Goal: Task Accomplishment & Management: Manage account settings

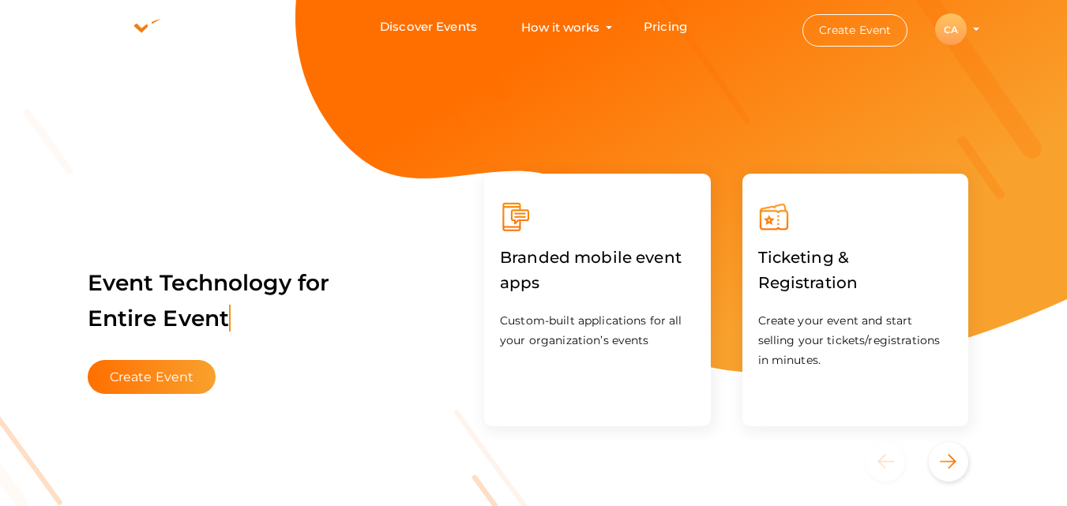
click at [958, 32] on div "CA" at bounding box center [951, 29] width 32 height 32
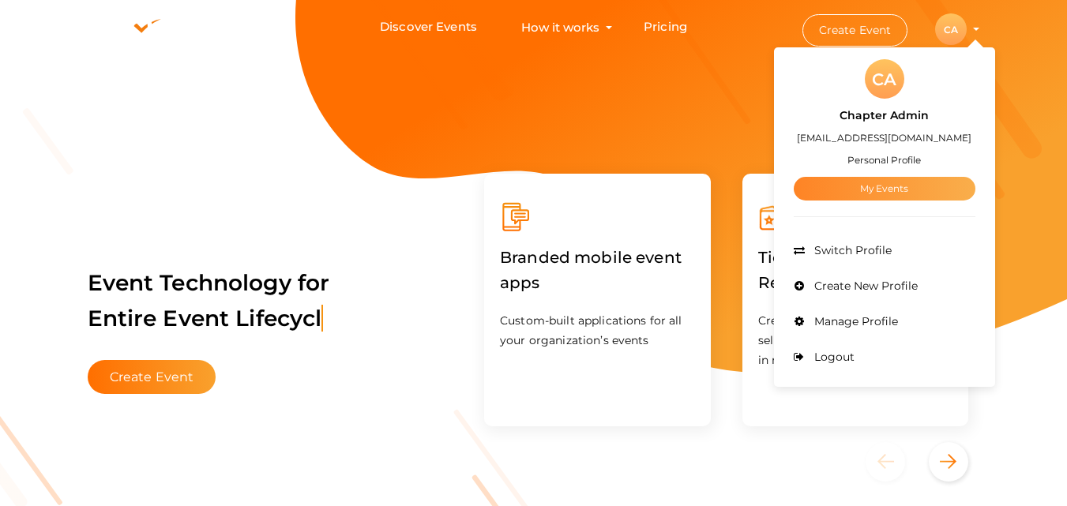
click at [918, 187] on link "My Events" at bounding box center [885, 189] width 182 height 24
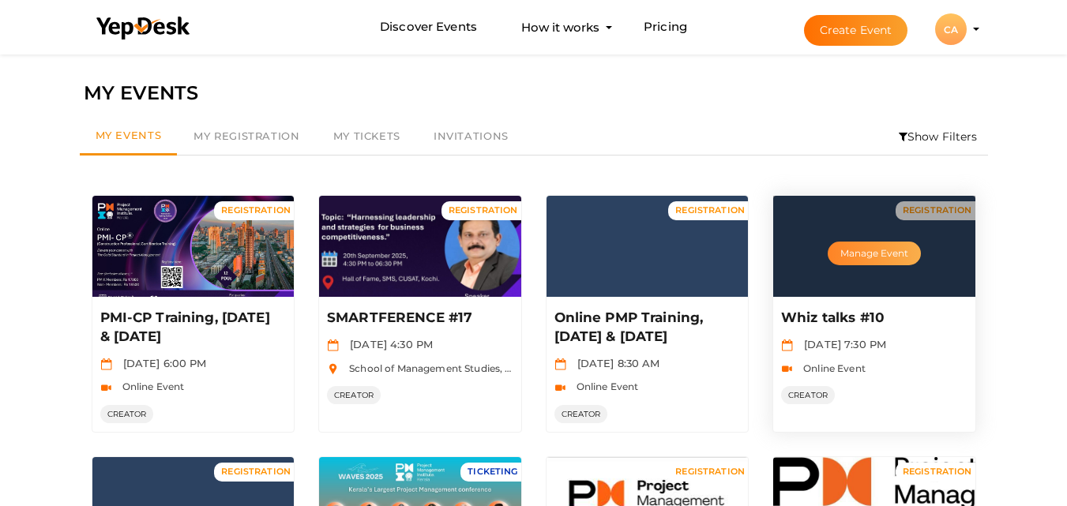
click at [869, 250] on button "Manage Event" at bounding box center [874, 254] width 93 height 24
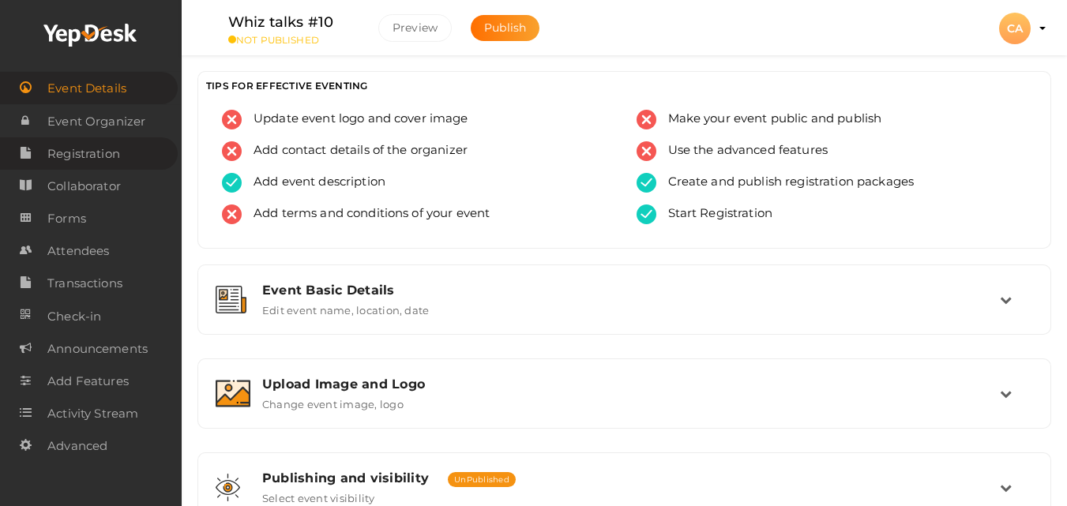
click at [109, 155] on span "Registration" at bounding box center [83, 154] width 73 height 32
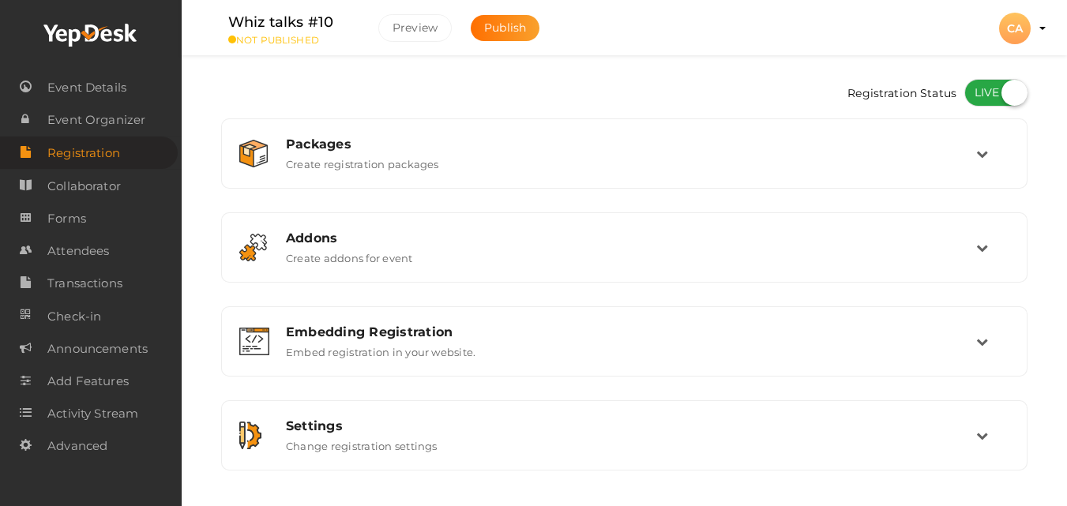
click at [986, 94] on label at bounding box center [995, 93] width 63 height 28
click at [974, 92] on input "checkbox" at bounding box center [969, 87] width 10 height 10
checkbox input "false"
click at [84, 251] on span "Attendees" at bounding box center [78, 251] width 62 height 32
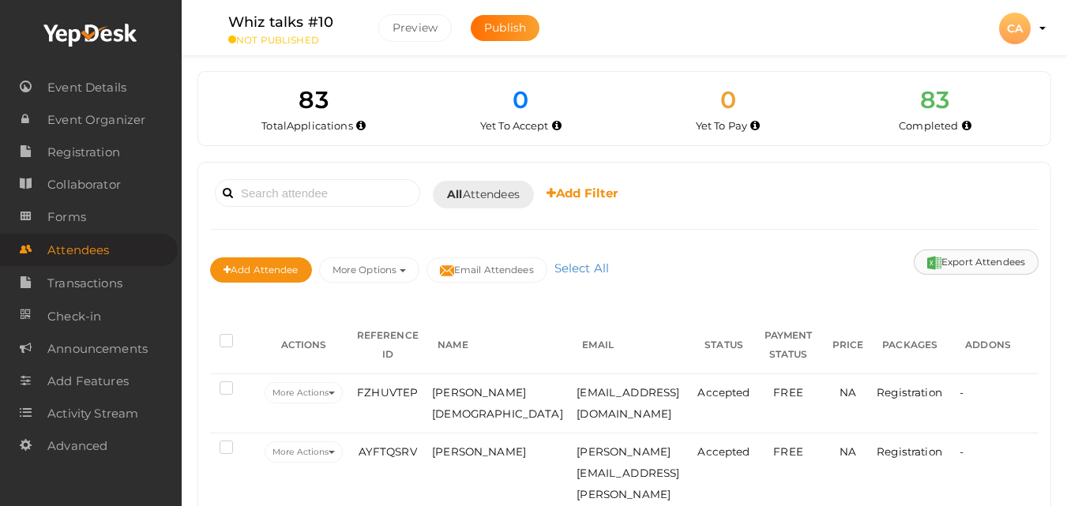
click at [960, 267] on button "Export Attendees" at bounding box center [976, 262] width 125 height 25
click at [953, 265] on button "Export Attendees" at bounding box center [976, 262] width 125 height 25
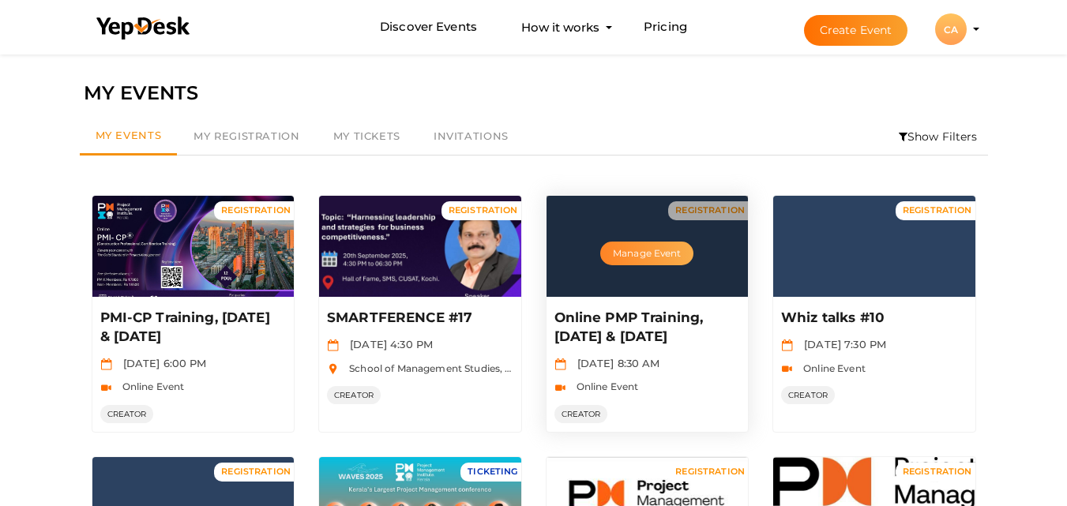
click at [667, 254] on button "Manage Event" at bounding box center [646, 254] width 93 height 24
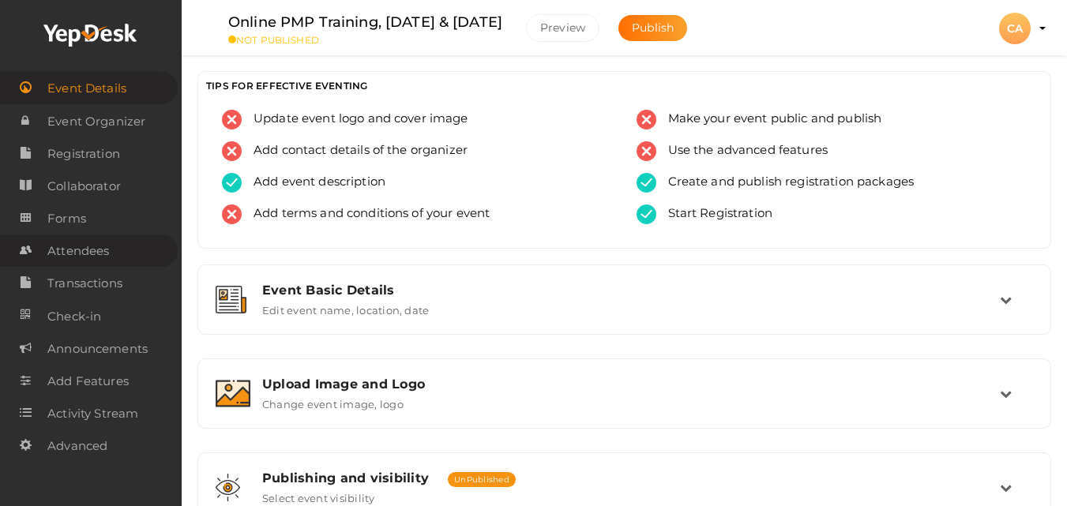
click at [98, 258] on span "Attendees" at bounding box center [78, 251] width 62 height 32
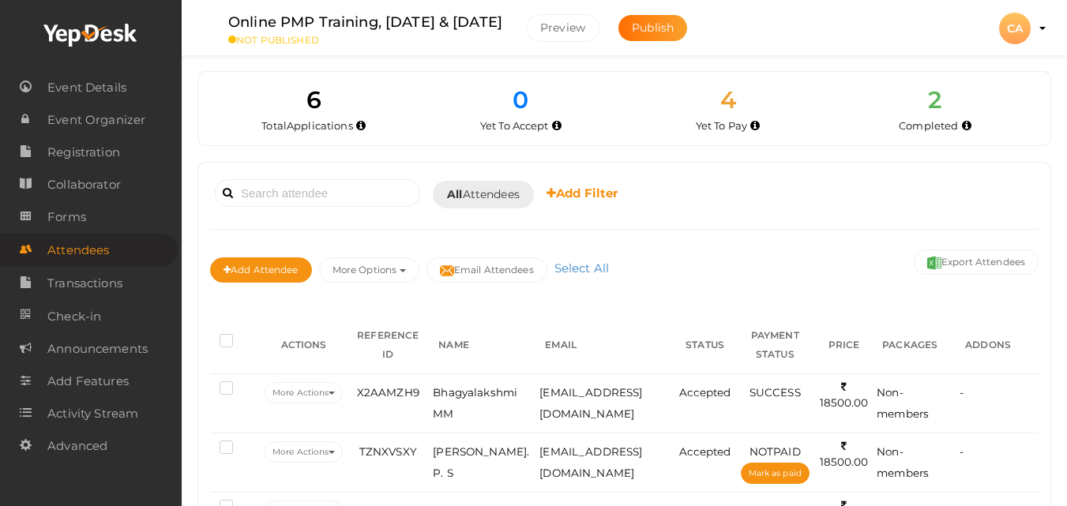
scroll to position [283, 0]
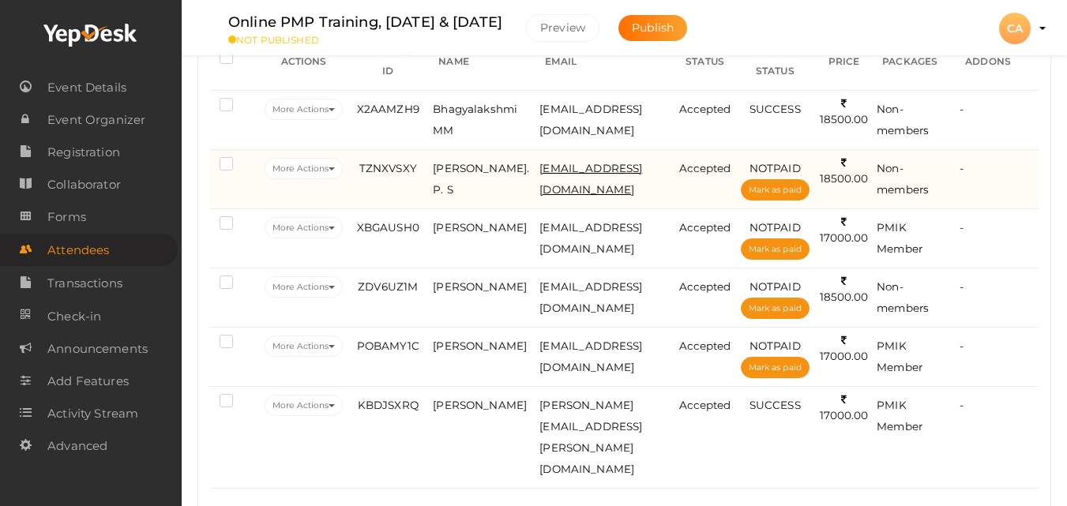
click at [577, 164] on span "sree17484@gmail.com" at bounding box center [590, 179] width 103 height 34
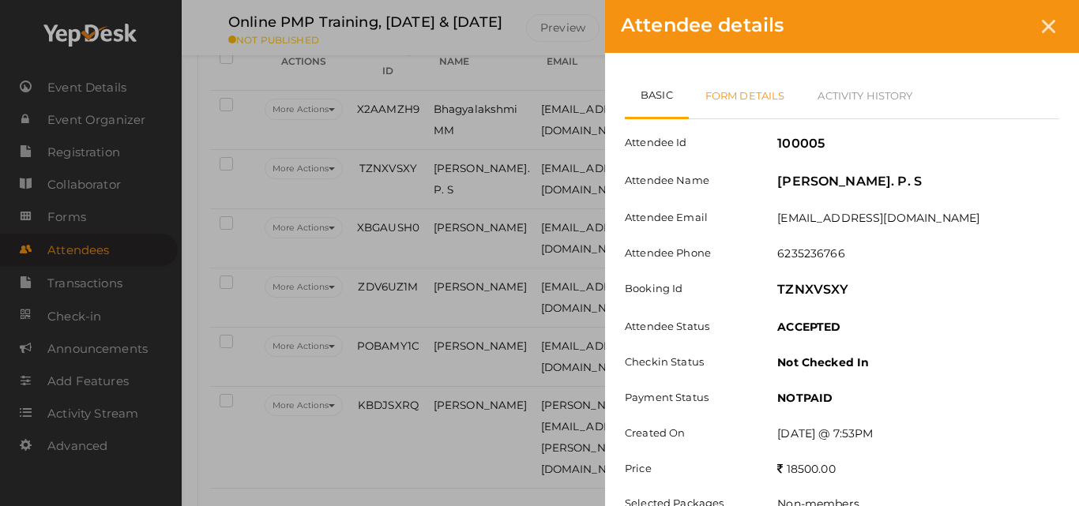
click at [778, 85] on link "Form Details" at bounding box center [745, 96] width 113 height 46
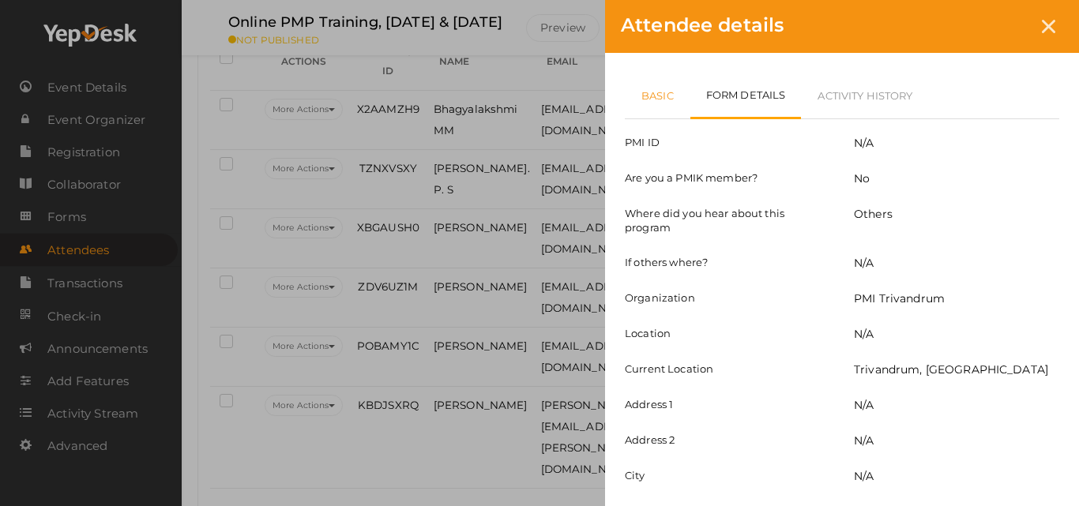
click at [671, 92] on link "Basic" at bounding box center [658, 96] width 66 height 46
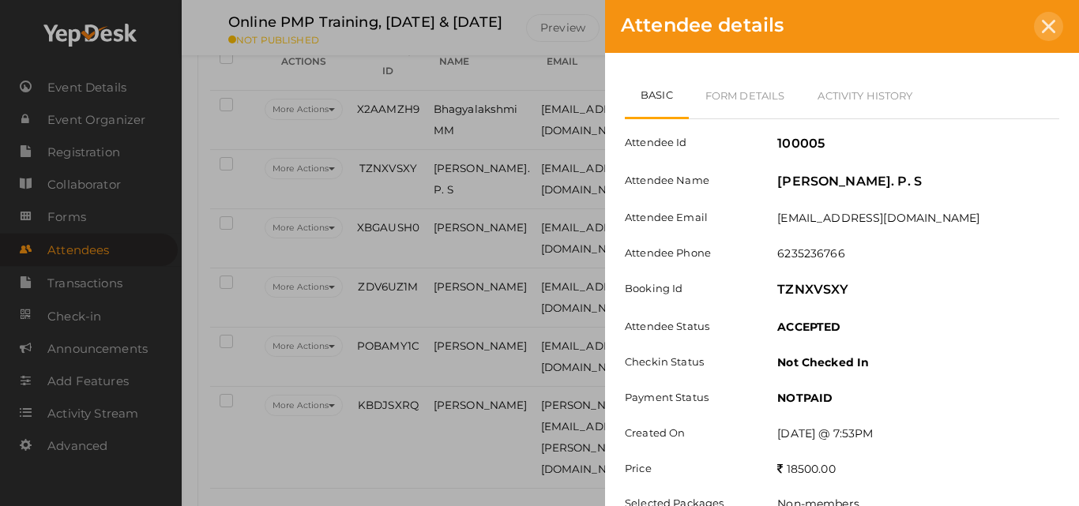
click at [1050, 27] on icon at bounding box center [1048, 26] width 13 height 13
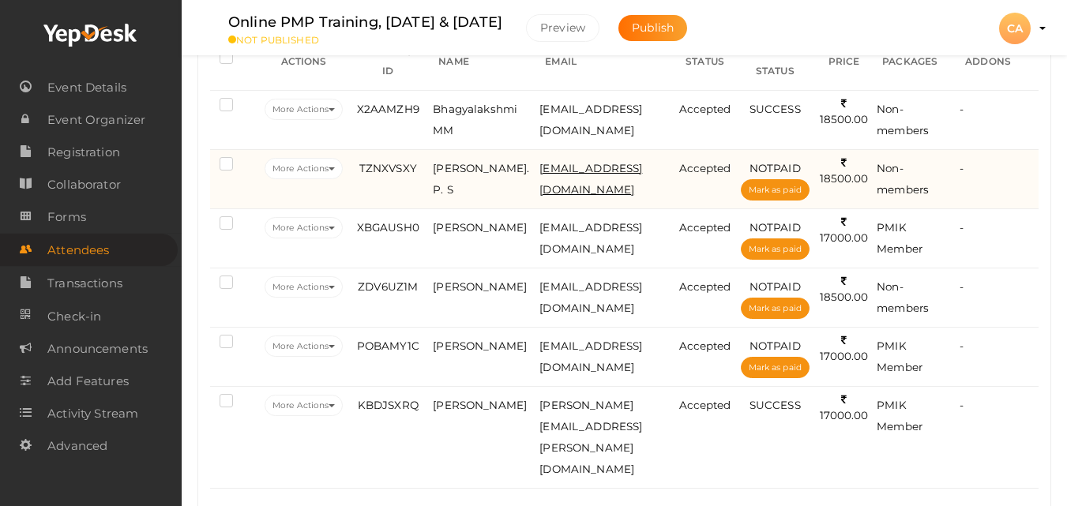
click at [599, 170] on span "sree17484@gmail.com" at bounding box center [590, 179] width 103 height 34
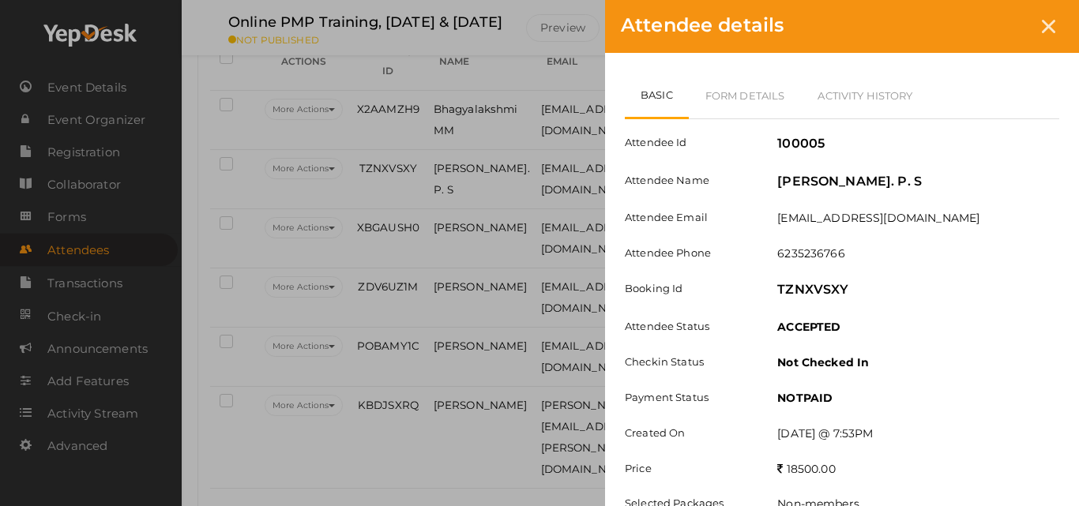
click at [461, 458] on div "Attendee details Basic Form Details Activity History Attendee Id 100005 Attende…" at bounding box center [539, 253] width 1079 height 506
click at [1058, 15] on div at bounding box center [1048, 26] width 29 height 29
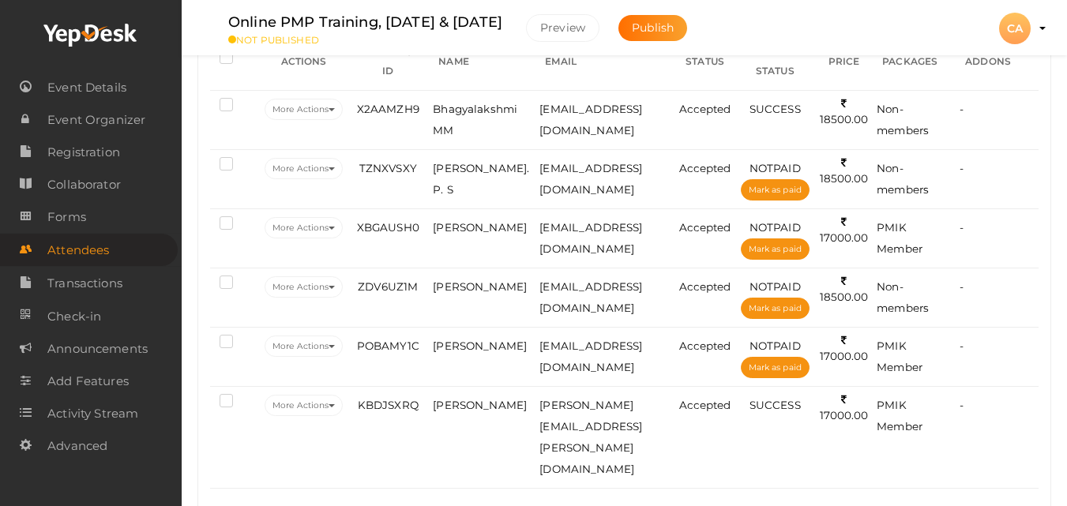
scroll to position [0, 0]
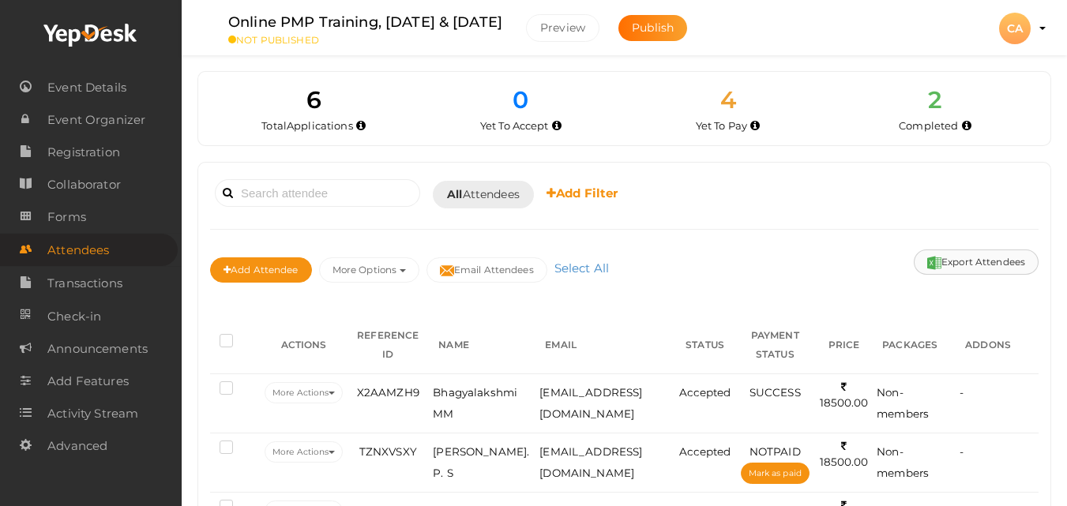
click at [993, 261] on button "Export Attendees" at bounding box center [976, 262] width 125 height 25
